Goal: Task Accomplishment & Management: Manage account settings

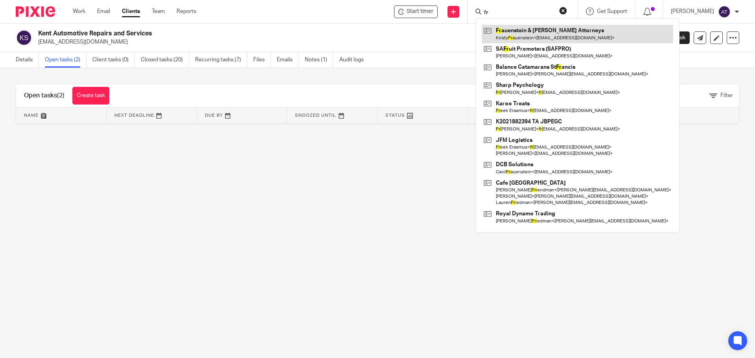
type input "fr"
click at [523, 27] on link at bounding box center [578, 34] width 192 height 18
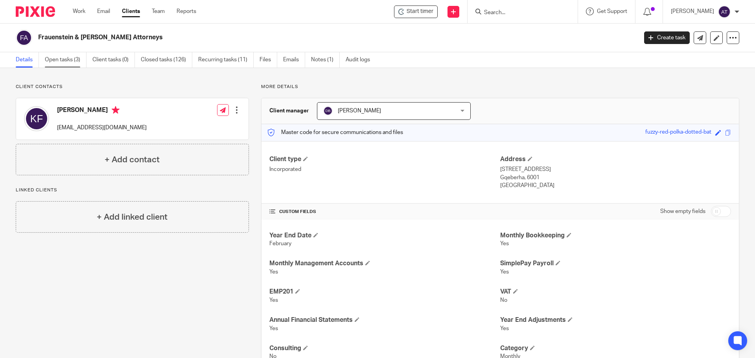
click at [58, 56] on link "Open tasks (3)" at bounding box center [66, 59] width 42 height 15
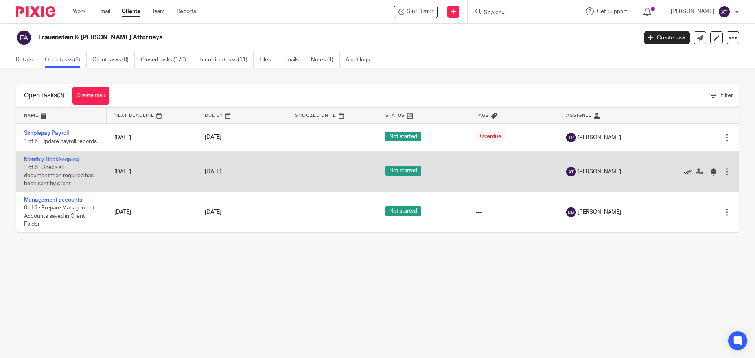
click at [684, 176] on icon at bounding box center [688, 172] width 8 height 8
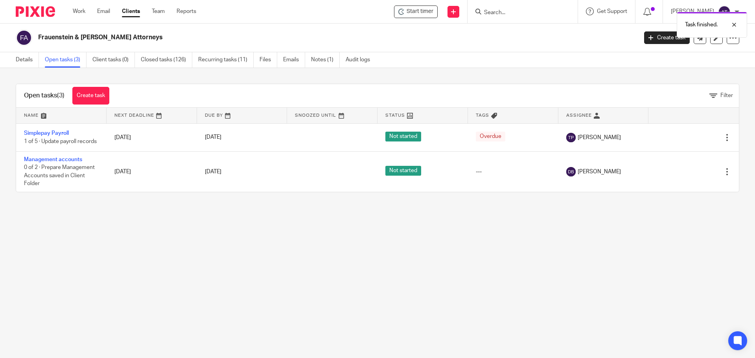
click at [684, 176] on icon at bounding box center [688, 172] width 8 height 8
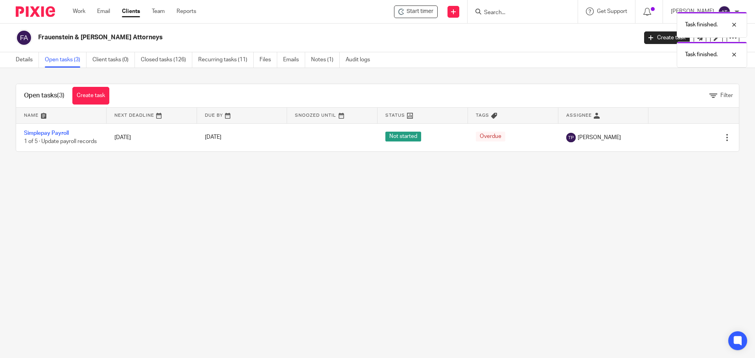
click at [421, 269] on main "Frauenstein & [PERSON_NAME] Attorneys Create task Export data Merge Archive cli…" at bounding box center [377, 179] width 755 height 358
